Goal: Task Accomplishment & Management: Use online tool/utility

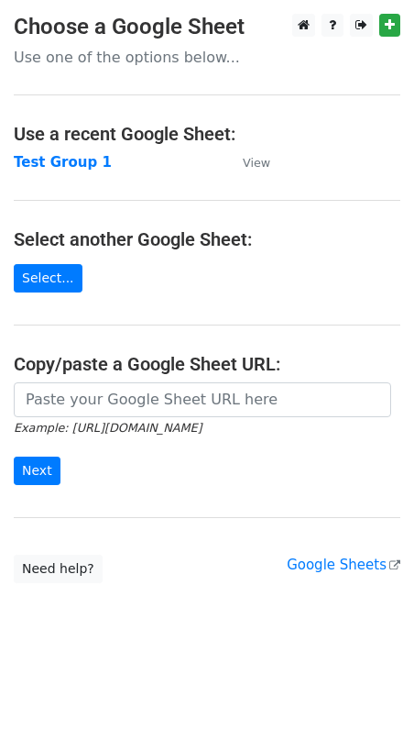
click at [103, 172] on td "Test Group 1" at bounding box center [119, 162] width 211 height 21
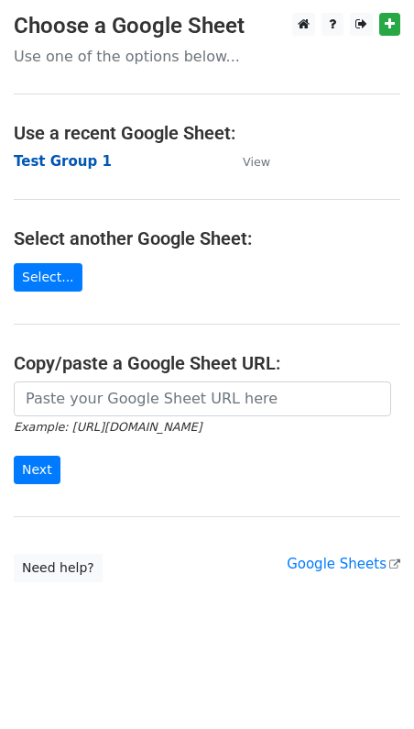
click at [55, 162] on strong "Test Group 1" at bounding box center [63, 161] width 98 height 17
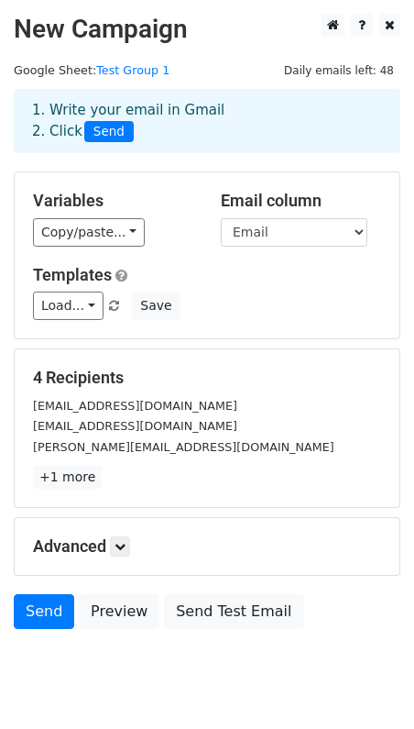
scroll to position [56, 0]
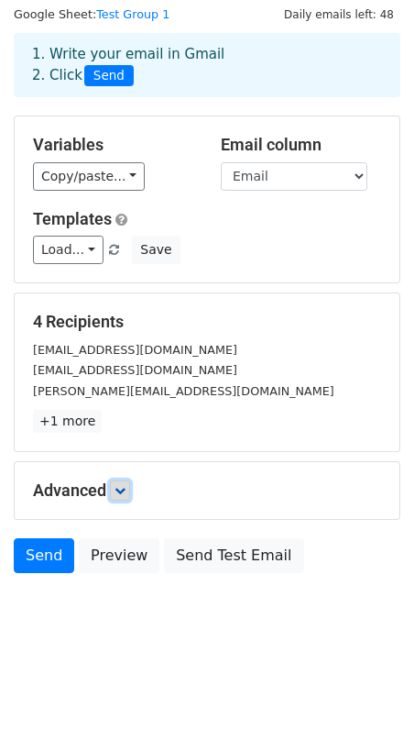
click at [117, 491] on link at bounding box center [120, 490] width 20 height 20
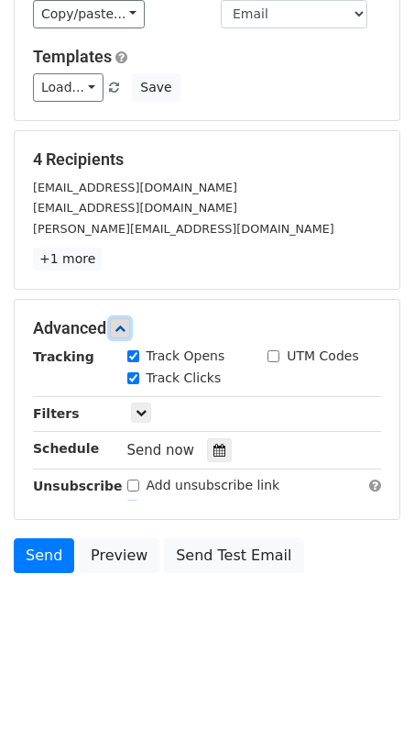
scroll to position [236, 0]
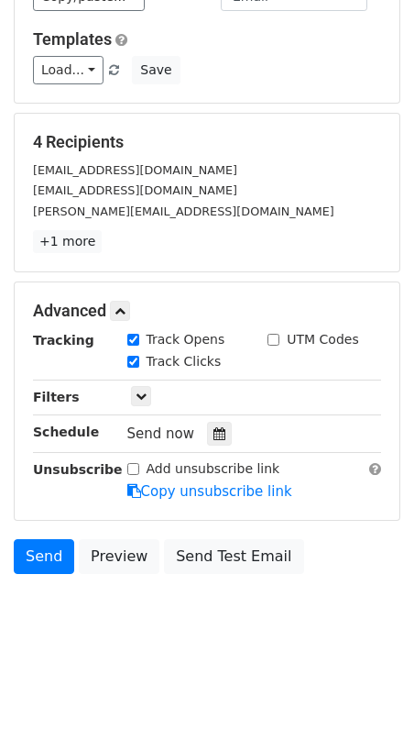
click at [152, 392] on div "Only include spreadsheet rows that match the following filters:" at bounding box center [255, 397] width 282 height 21
click at [144, 392] on icon at bounding box center [141, 396] width 11 height 11
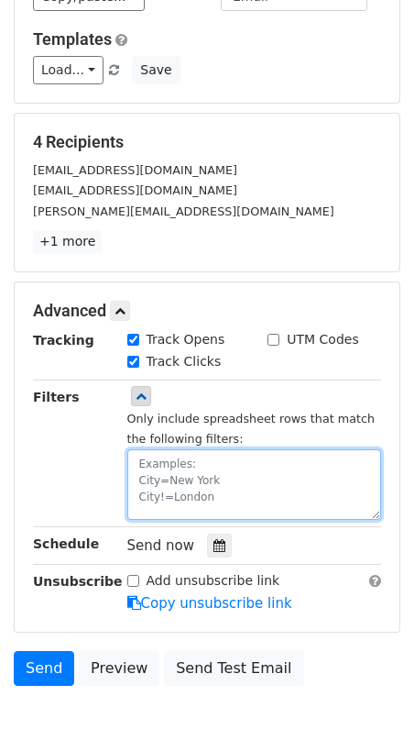
click at [183, 457] on textarea at bounding box center [254, 484] width 255 height 71
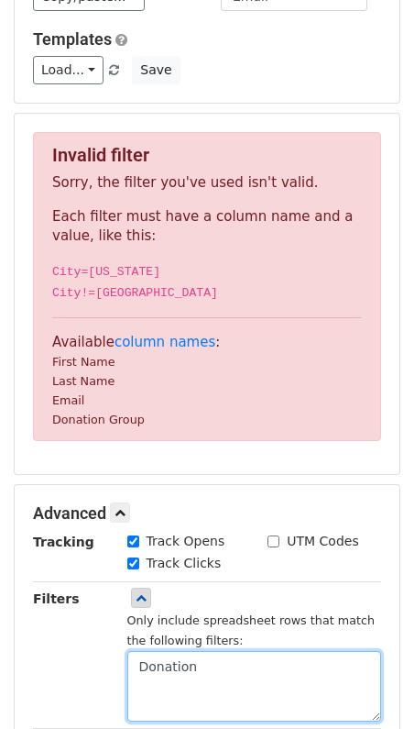
paste textarea "Group"
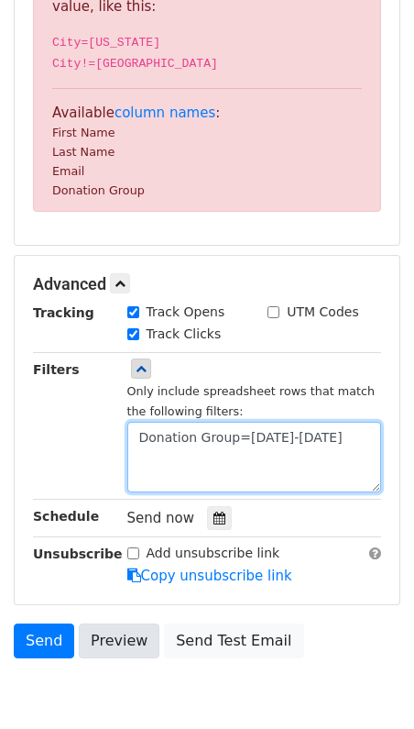
scroll to position [274, 0]
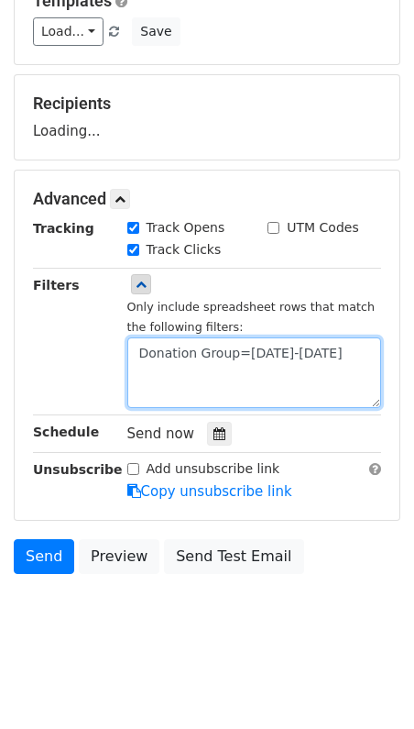
type textarea "Donation Group=[DATE]-[DATE]"
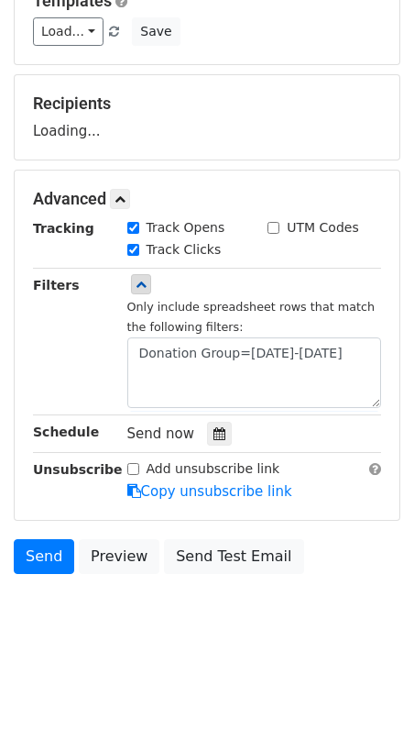
click at [78, 402] on div "Filters" at bounding box center [66, 341] width 94 height 133
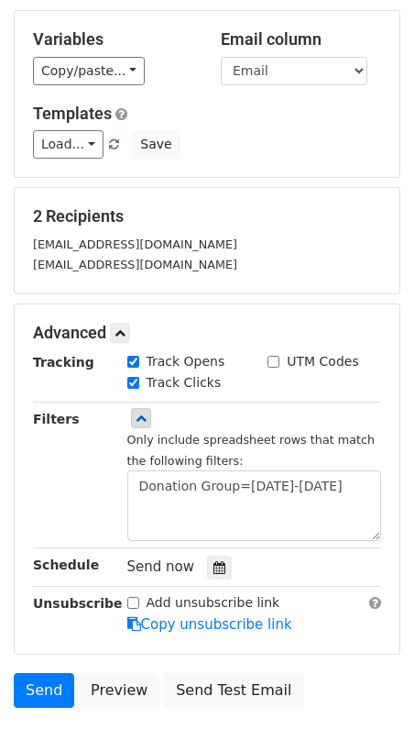
scroll to position [0, 0]
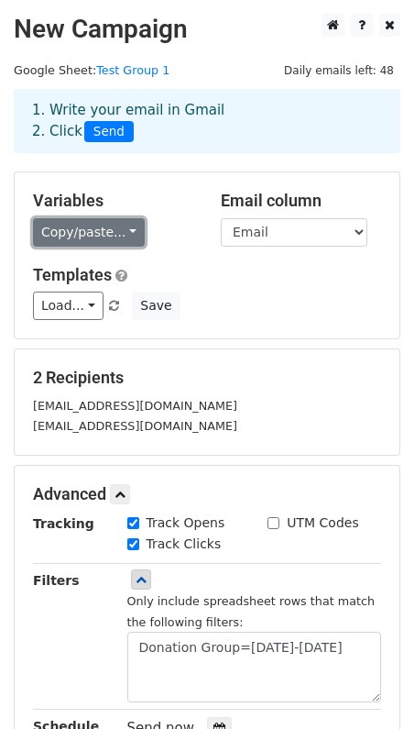
click at [88, 227] on link "Copy/paste..." at bounding box center [89, 232] width 112 height 28
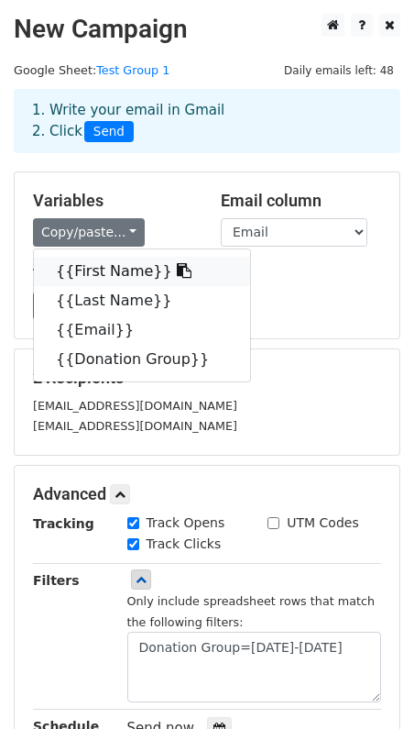
click at [99, 266] on link "{{First Name}}" at bounding box center [142, 271] width 216 height 29
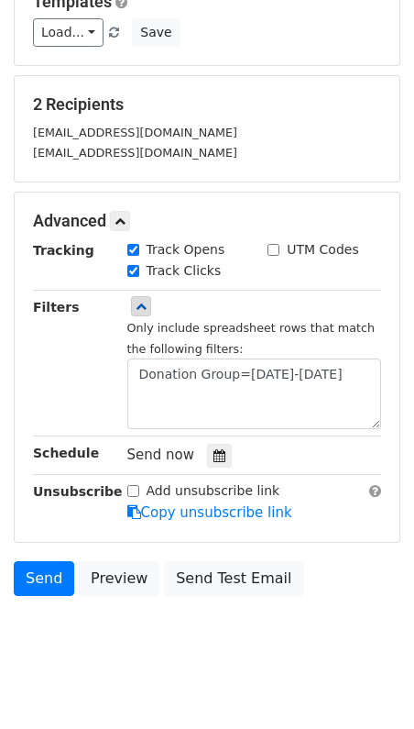
scroll to position [295, 0]
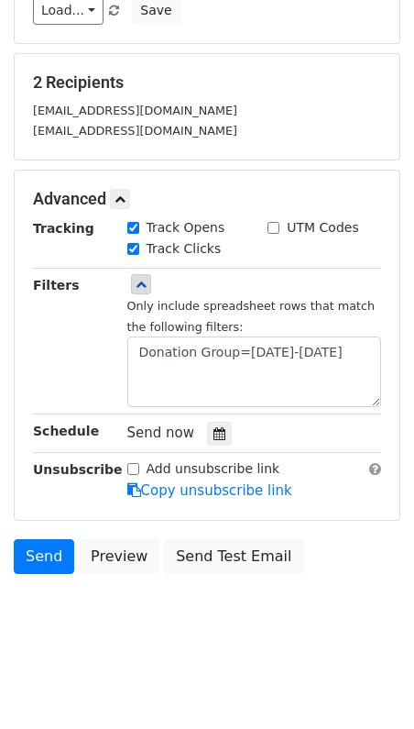
click at [131, 469] on input "Add unsubscribe link" at bounding box center [133, 469] width 12 height 12
checkbox input "true"
click at [49, 547] on link "Send" at bounding box center [44, 556] width 61 height 35
